Goal: Communication & Community: Share content

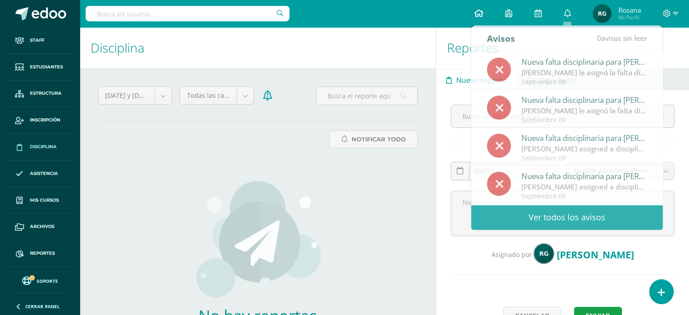
click at [480, 9] on span at bounding box center [478, 14] width 9 height 10
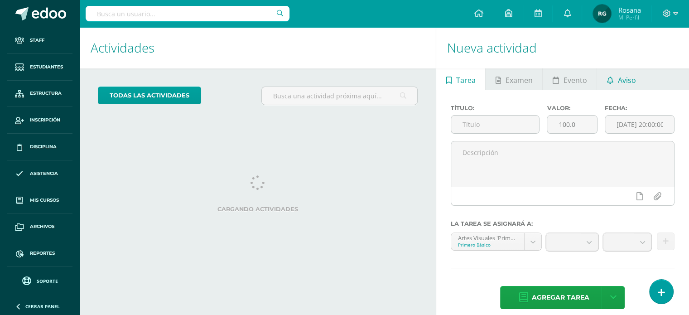
click at [641, 79] on link "Aviso" at bounding box center [621, 79] width 48 height 22
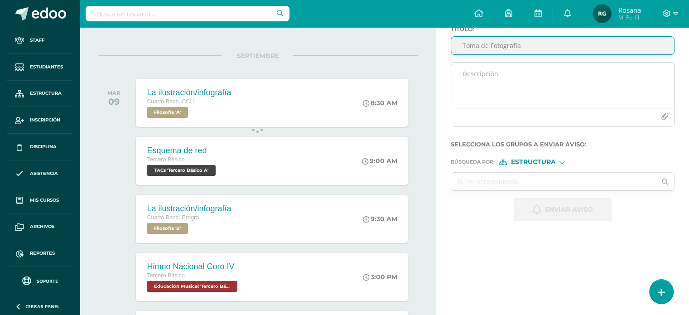
scroll to position [79, 0]
type input "Toma de Fotografía"
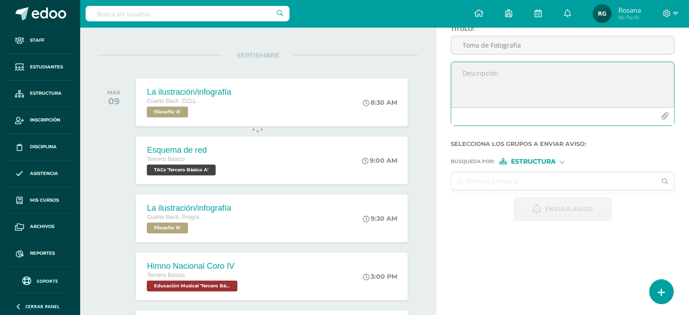
click at [464, 74] on textarea at bounding box center [562, 84] width 223 height 45
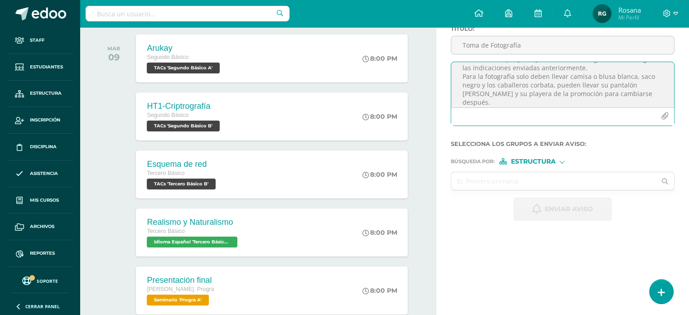
scroll to position [40, 0]
type textarea "Buena noche estimados estudiantes, espero que se encuentren bien. Les recuerdo …"
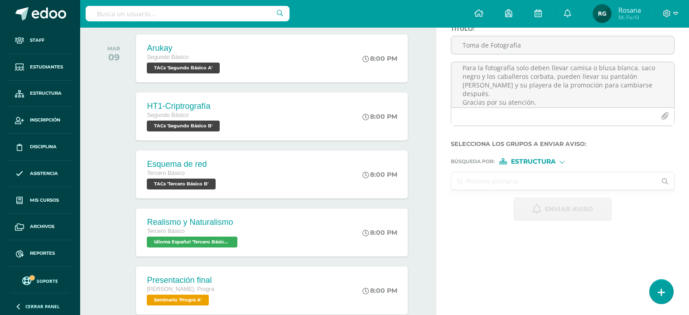
click at [486, 184] on input "text" at bounding box center [553, 181] width 205 height 18
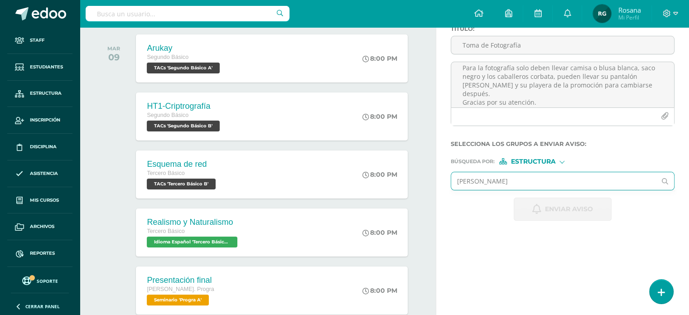
click at [501, 181] on input "[PERSON_NAME]" at bounding box center [553, 181] width 205 height 18
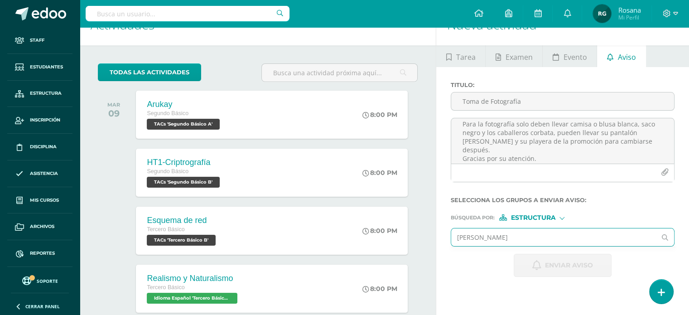
scroll to position [0, 0]
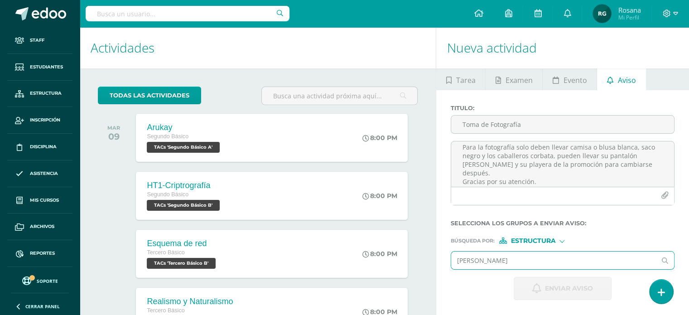
click at [509, 260] on input "[PERSON_NAME]" at bounding box center [553, 260] width 205 height 18
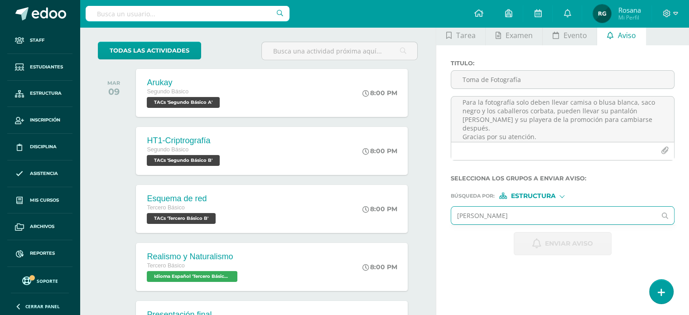
scroll to position [53, 0]
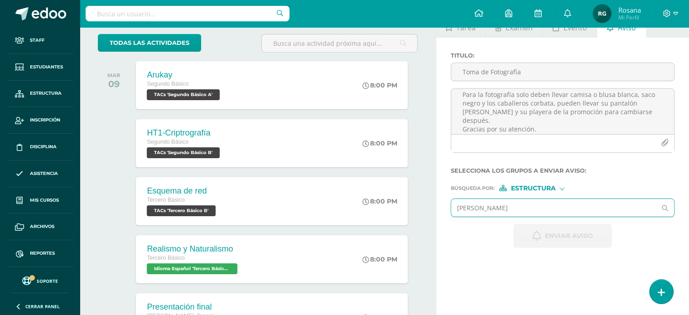
type input "[PERSON_NAME]"
click at [665, 206] on icon at bounding box center [665, 208] width 18 height 6
click at [488, 206] on input "text" at bounding box center [553, 208] width 205 height 18
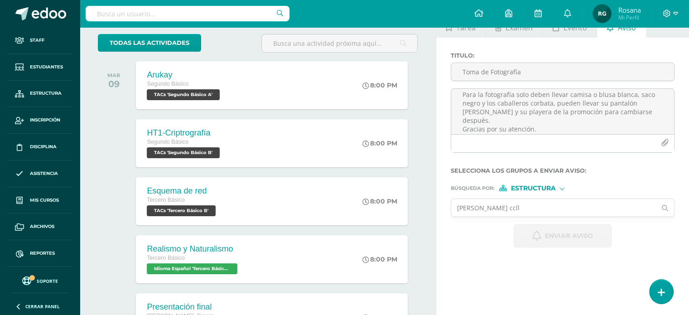
click at [561, 188] on div at bounding box center [561, 187] width 5 height 5
click at [550, 199] on span "Estructura" at bounding box center [544, 199] width 45 height 5
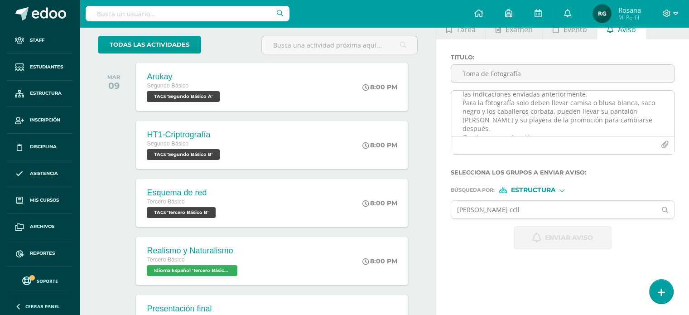
scroll to position [46, 0]
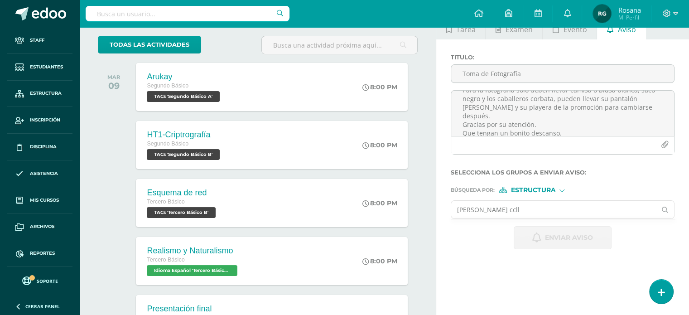
click at [513, 211] on input "[PERSON_NAME] ccll" at bounding box center [553, 210] width 205 height 18
type input "q"
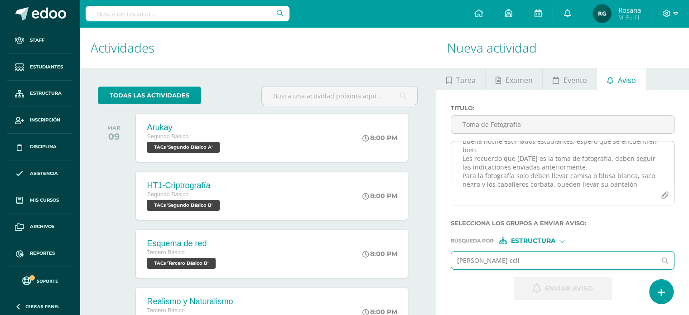
scroll to position [0, 0]
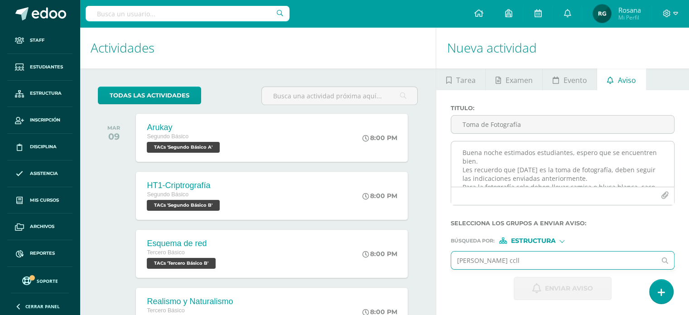
type input "[PERSON_NAME] ccll"
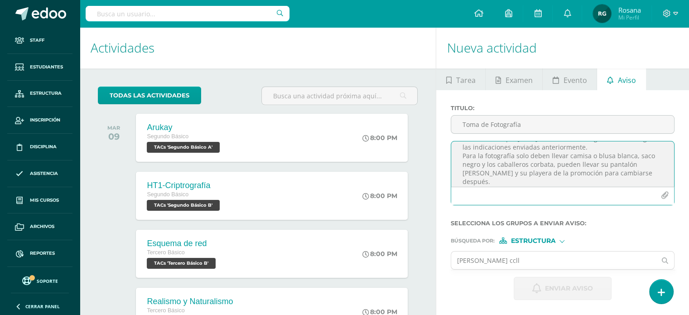
scroll to position [47, 0]
drag, startPoint x: 462, startPoint y: 151, endPoint x: 558, endPoint y: 178, distance: 99.9
click at [558, 178] on textarea "Buena noche estimados estudiantes, espero que se encuentren bien. Les recuerdo …" at bounding box center [562, 163] width 223 height 45
click at [571, 177] on textarea "Buena noche estimados estudiantes, espero que se encuentren bien. Les recuerdo …" at bounding box center [562, 163] width 223 height 45
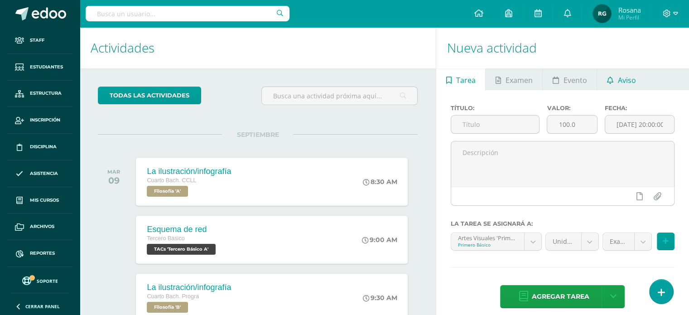
click at [621, 83] on span "Aviso" at bounding box center [627, 80] width 18 height 22
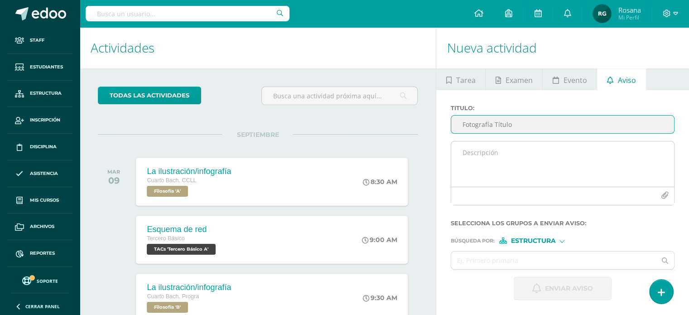
type input "Fotografía Título"
click at [463, 152] on textarea at bounding box center [562, 163] width 223 height 45
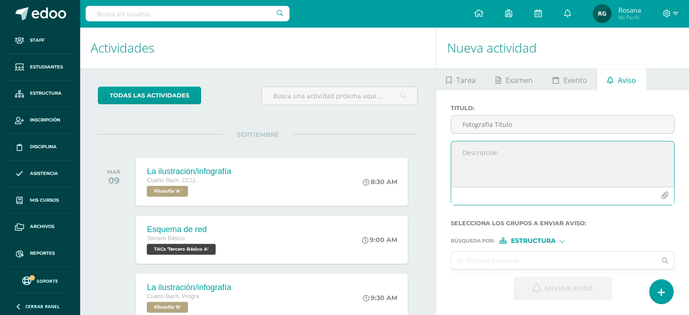
paste textarea "Buena noche estimados estudiantes, espero que se encuentren bien. Les recuerdo …"
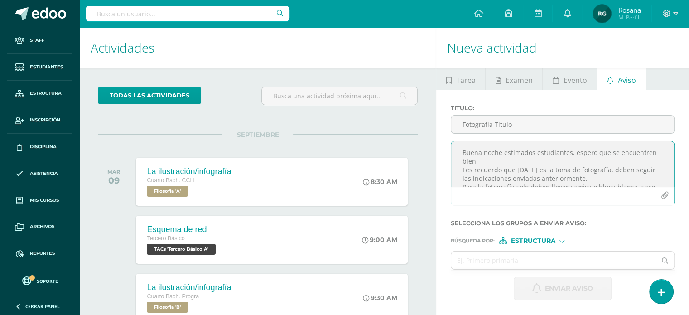
scroll to position [40, 0]
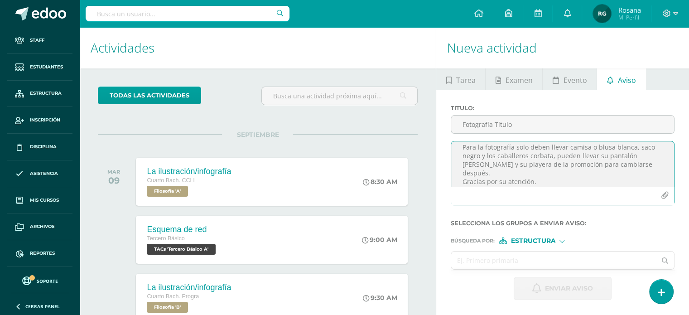
type textarea "Buena noche estimados estudiantes, espero que se encuentren bien. Les recuerdo …"
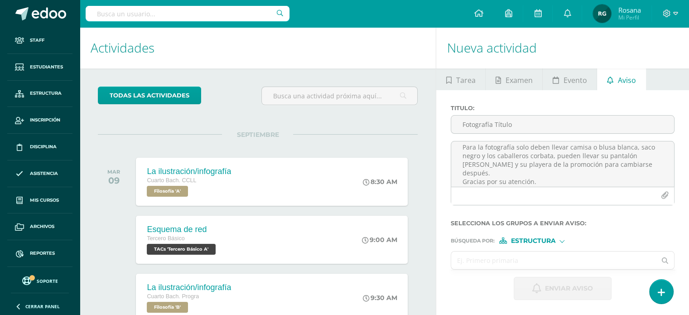
click at [466, 263] on input "text" at bounding box center [553, 260] width 205 height 18
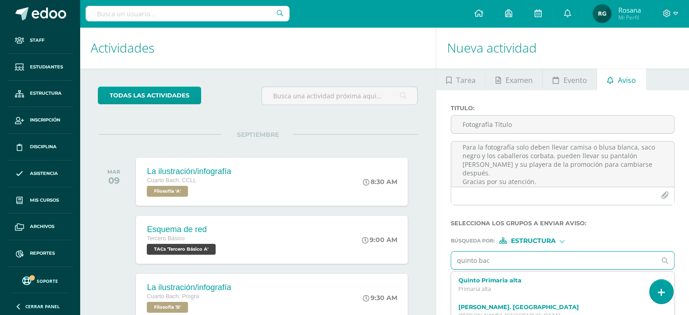
type input "[PERSON_NAME]"
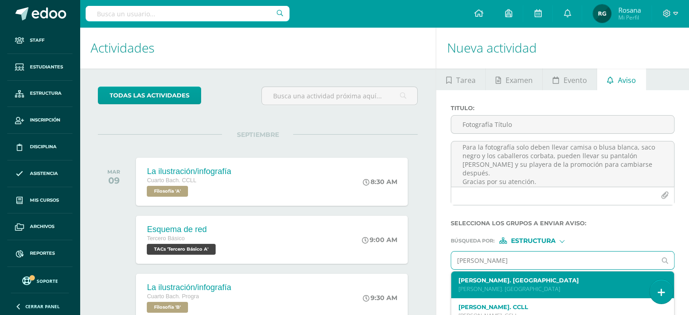
click at [480, 286] on p "Bach. Dibujo" at bounding box center [558, 289] width 200 height 8
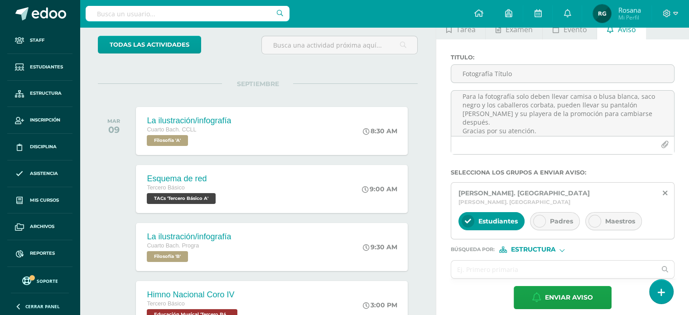
scroll to position [51, 0]
click at [474, 265] on input "text" at bounding box center [553, 269] width 205 height 18
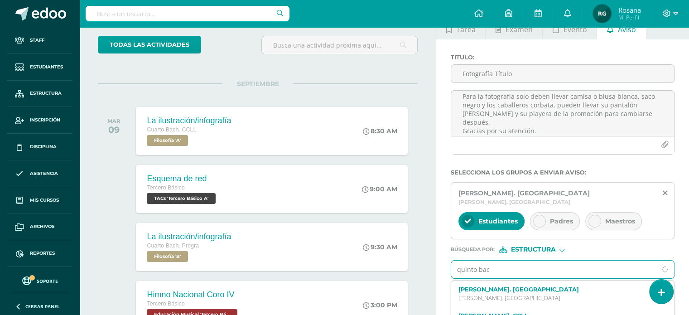
type input "[PERSON_NAME]"
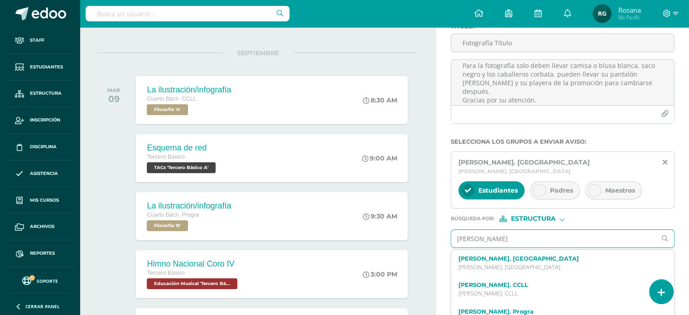
scroll to position [83, 0]
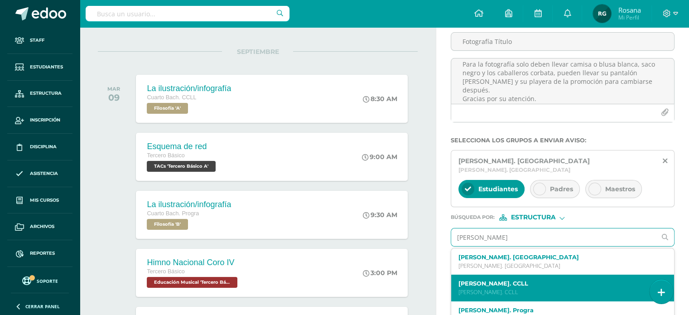
click at [492, 280] on label "Quinto Bach. CCLL" at bounding box center [558, 283] width 200 height 7
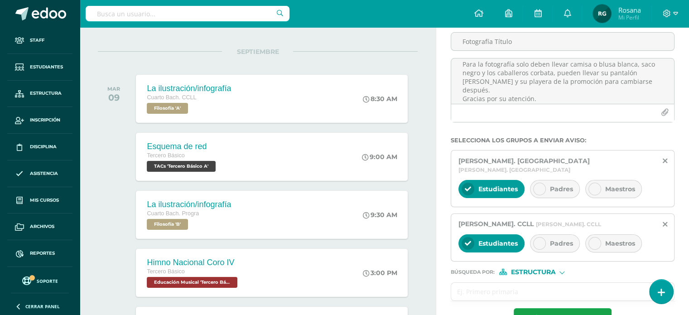
click at [490, 283] on input "text" at bounding box center [553, 292] width 205 height 18
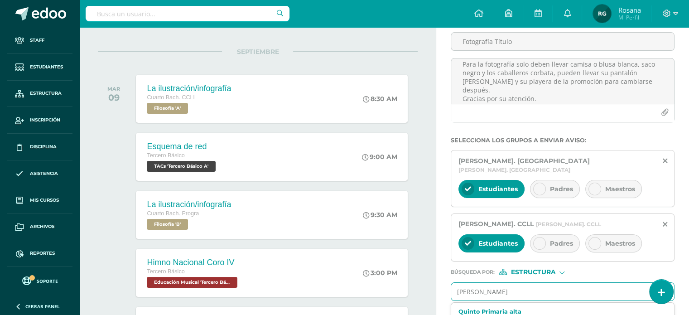
type input "[PERSON_NAME]"
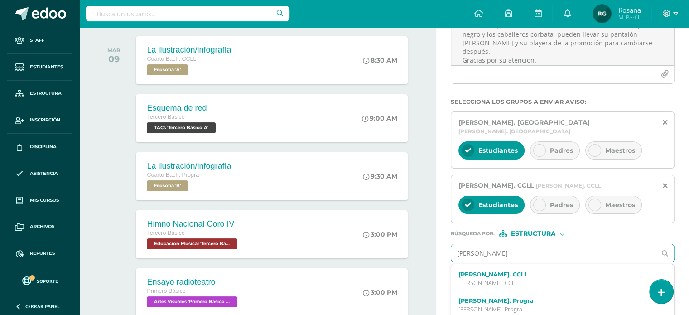
scroll to position [28, 0]
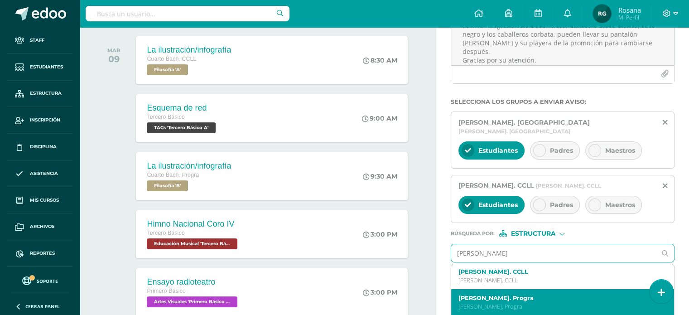
click at [491, 294] on label "[PERSON_NAME]. Progra" at bounding box center [558, 297] width 200 height 7
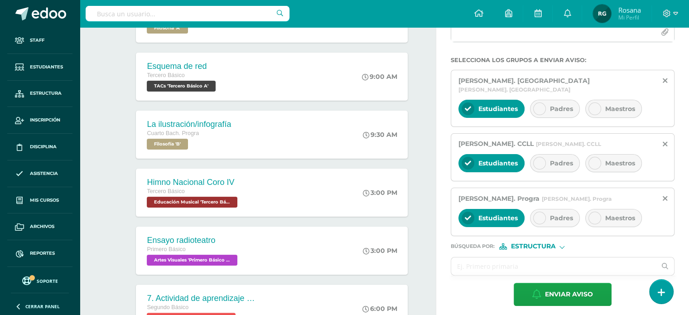
scroll to position [164, 0]
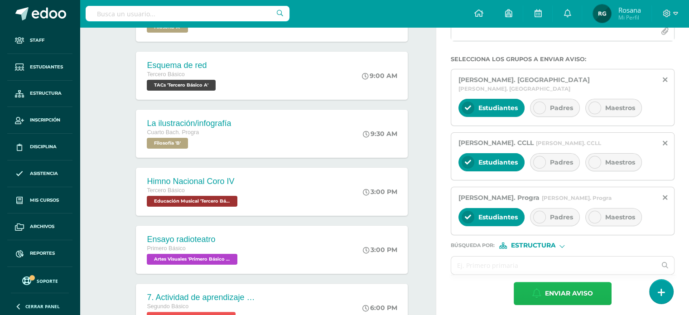
click at [576, 283] on span "Enviar aviso" at bounding box center [569, 293] width 48 height 22
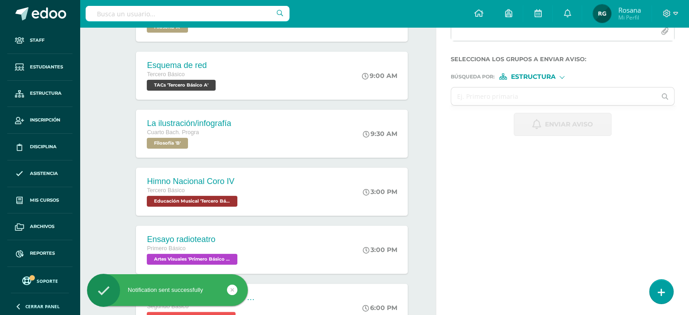
scroll to position [0, 0]
